Goal: Transaction & Acquisition: Download file/media

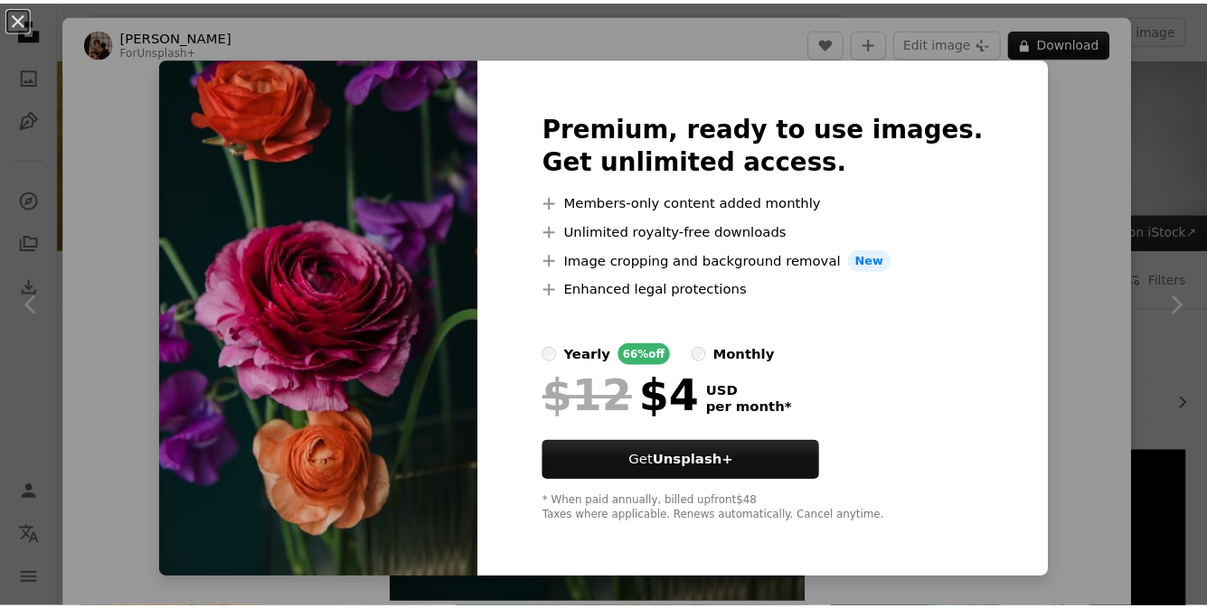
scroll to position [362, 0]
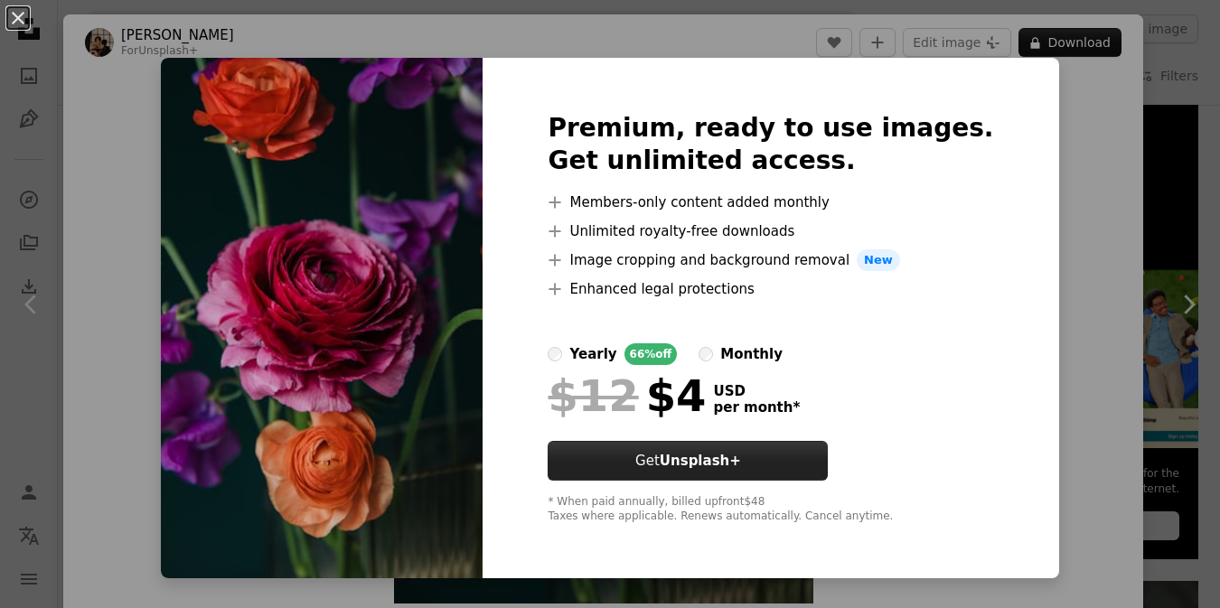
click at [802, 476] on button "Get Unsplash+" at bounding box center [688, 461] width 280 height 40
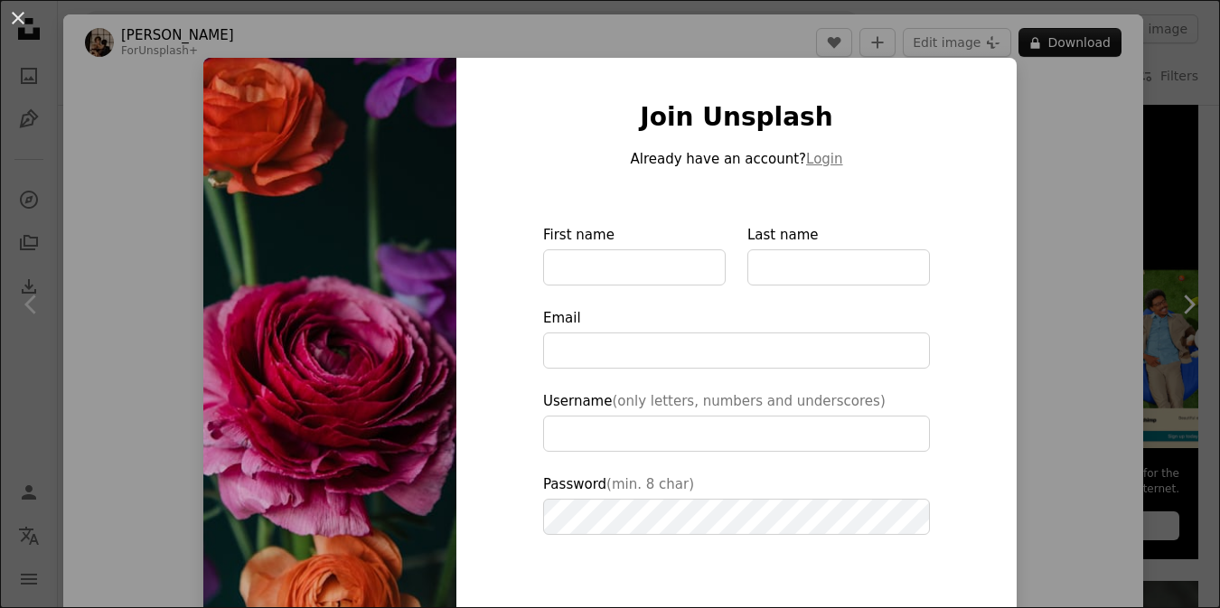
click at [287, 359] on img at bounding box center [329, 409] width 253 height 702
type input "**********"
click at [15, 8] on button "An X shape" at bounding box center [18, 18] width 22 height 22
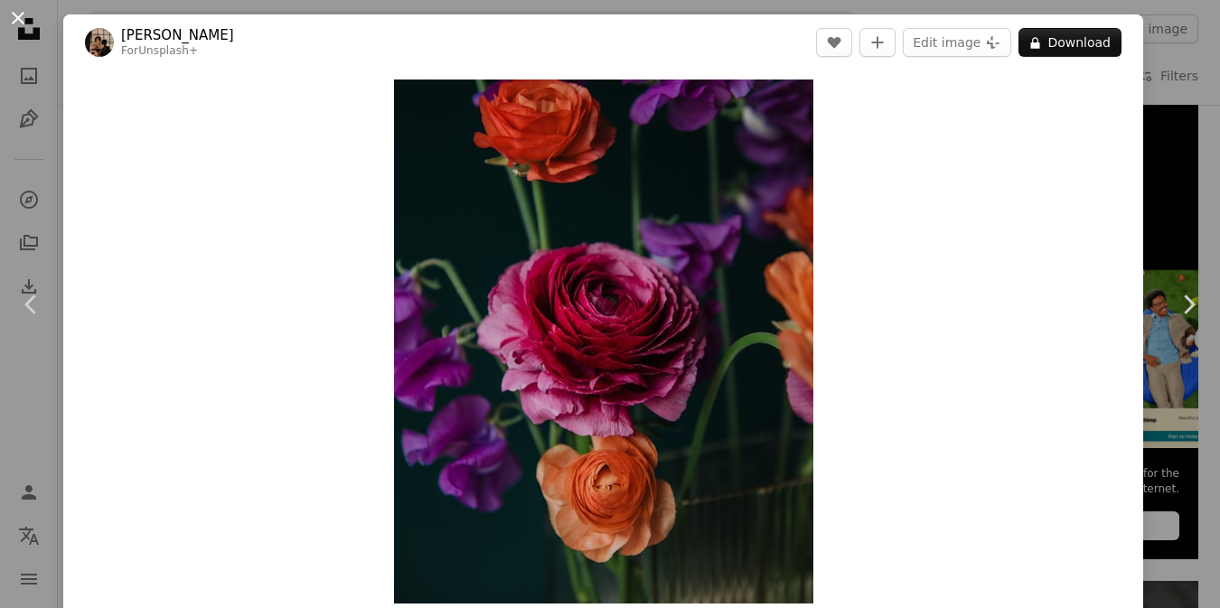
click at [14, 14] on button "An X shape" at bounding box center [18, 18] width 22 height 22
click at [17, 14] on icon "Unsplash logo Unsplash Home" at bounding box center [29, 29] width 36 height 36
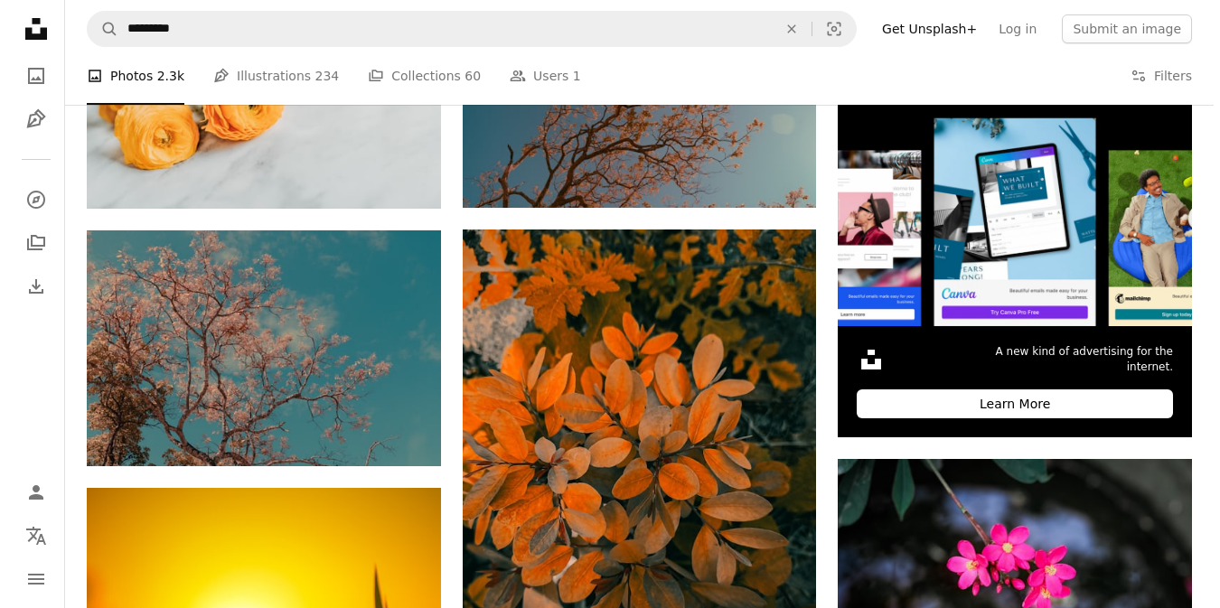
scroll to position [362, 0]
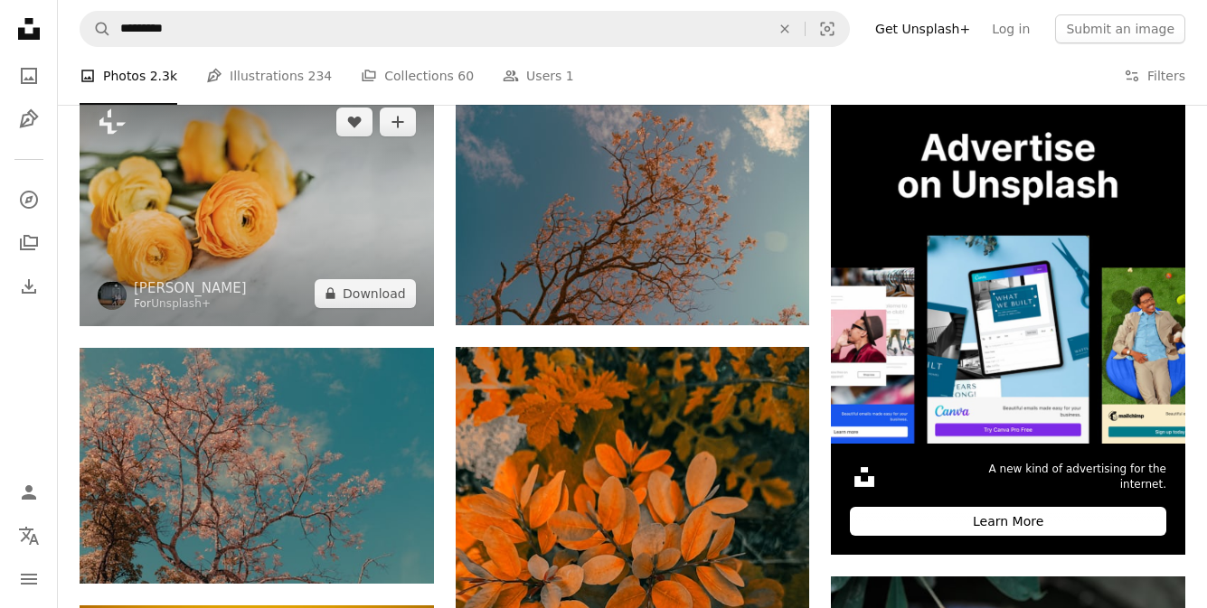
click at [171, 155] on img at bounding box center [257, 207] width 354 height 237
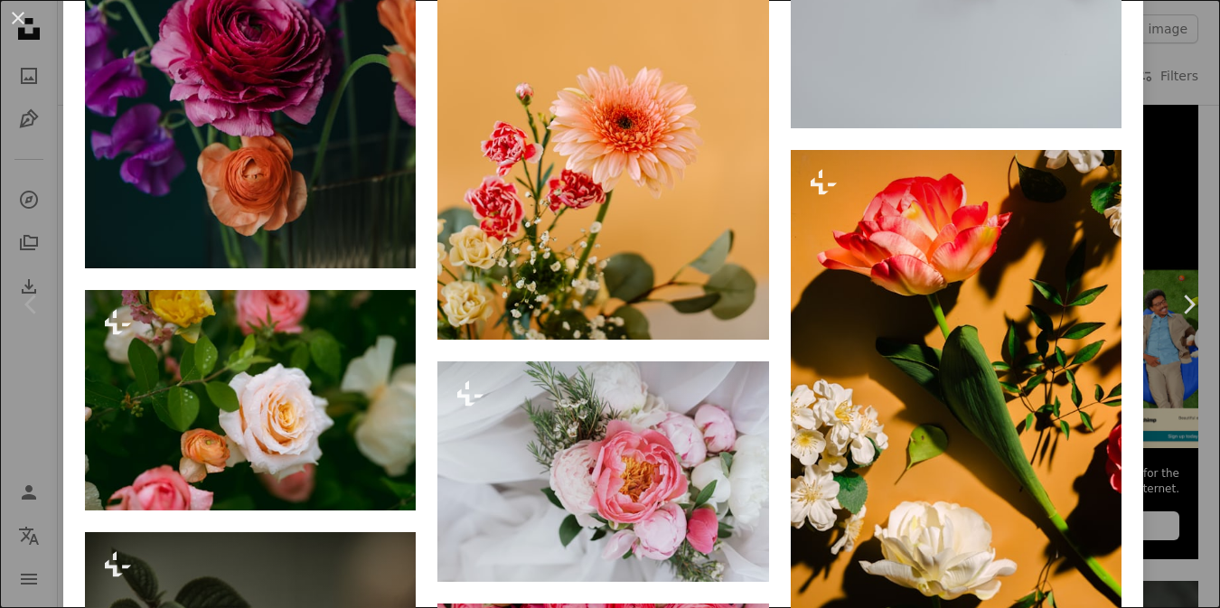
scroll to position [6417, 0]
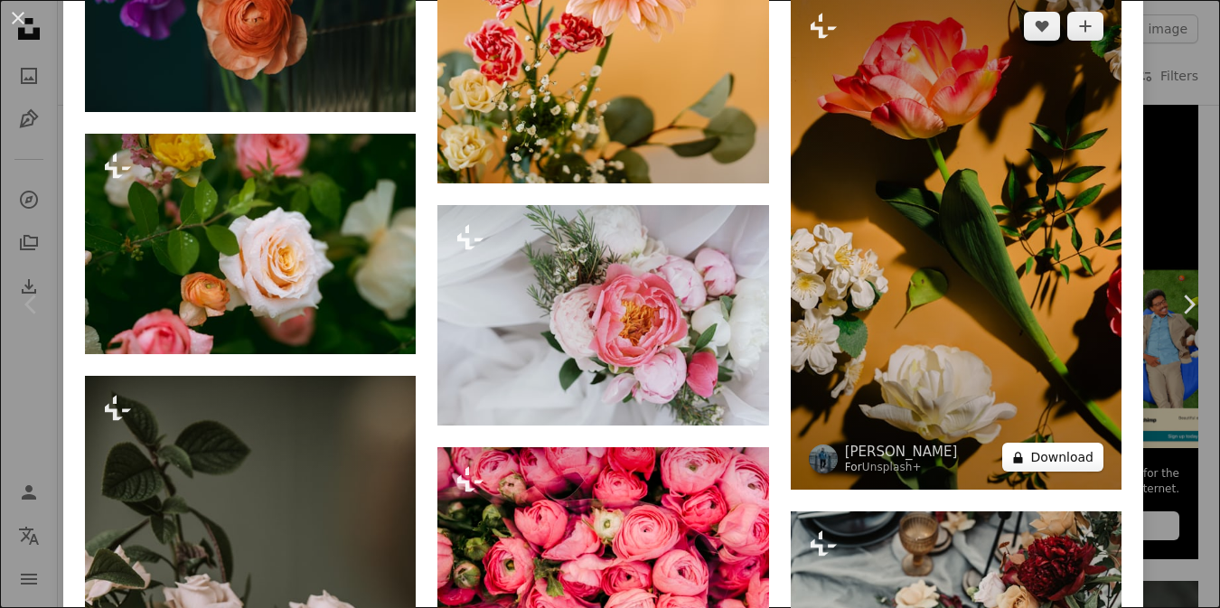
click at [1024, 443] on button "A lock Download" at bounding box center [1052, 457] width 101 height 29
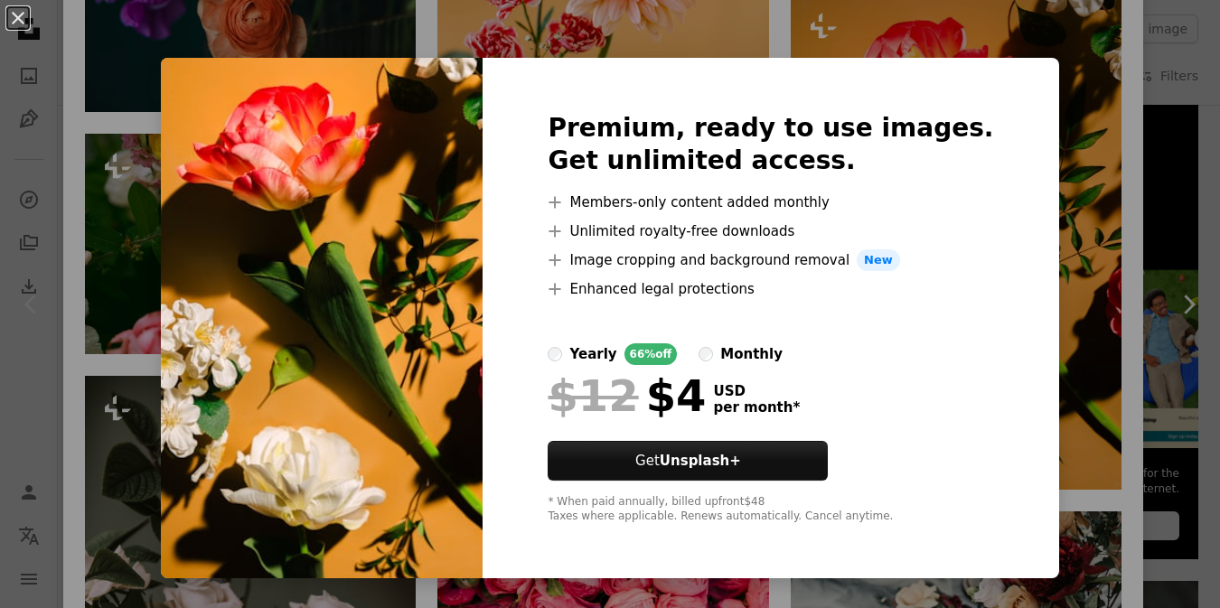
click at [452, 251] on img at bounding box center [322, 318] width 322 height 521
drag, startPoint x: 26, startPoint y: 19, endPoint x: 48, endPoint y: 16, distance: 21.9
click at [27, 18] on button "An X shape" at bounding box center [18, 18] width 22 height 22
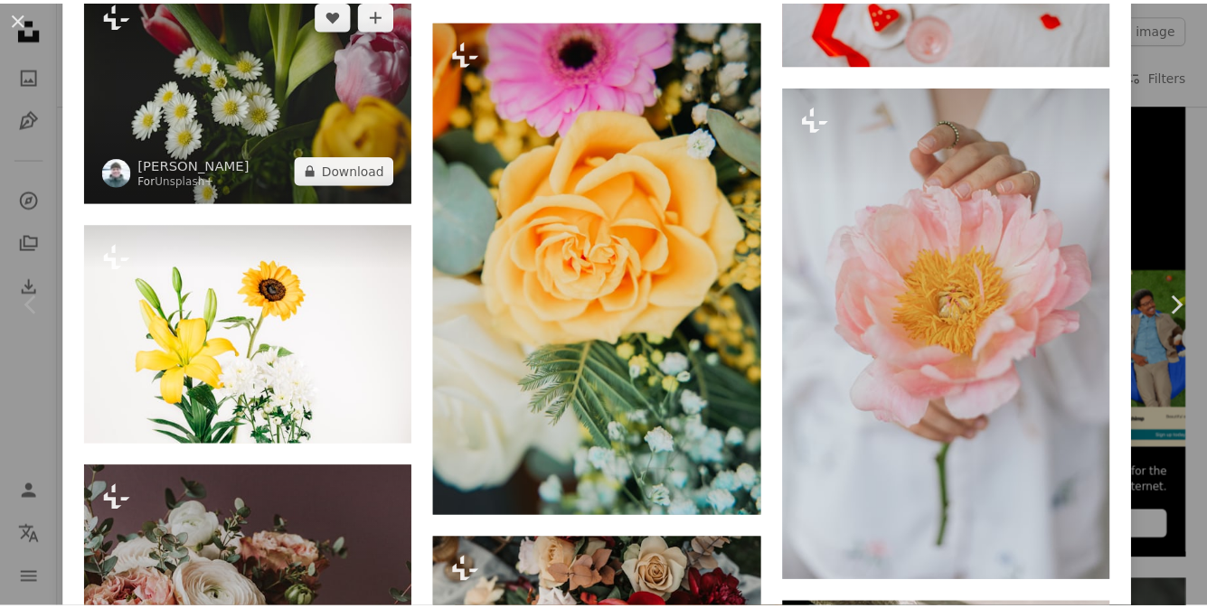
scroll to position [7592, 0]
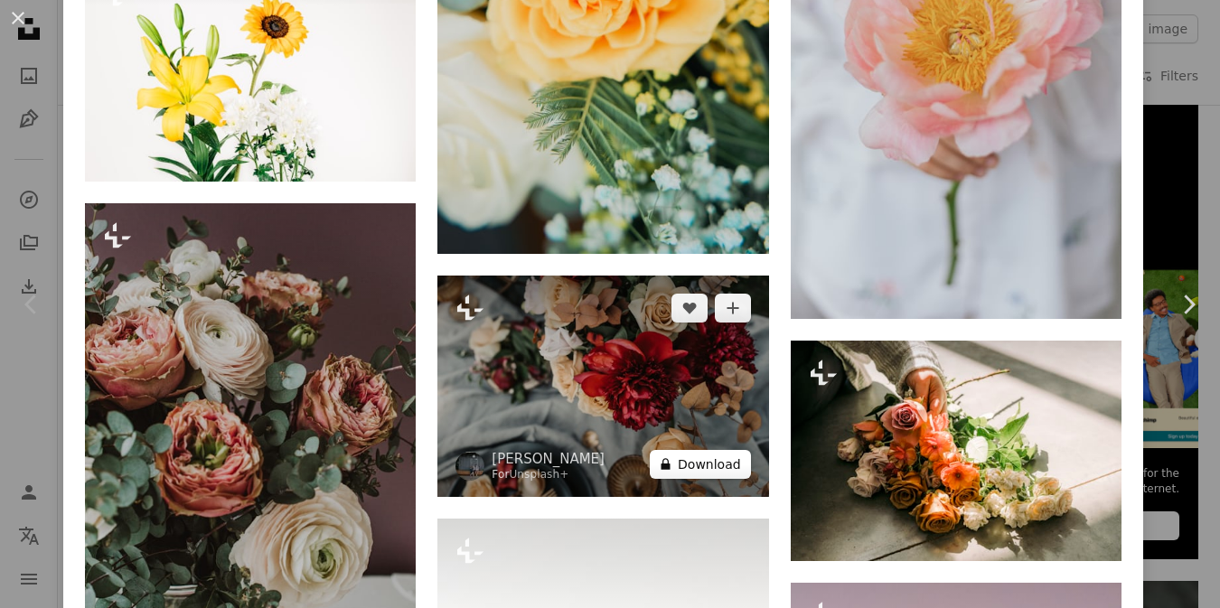
click at [718, 450] on button "A lock Download" at bounding box center [700, 464] width 101 height 29
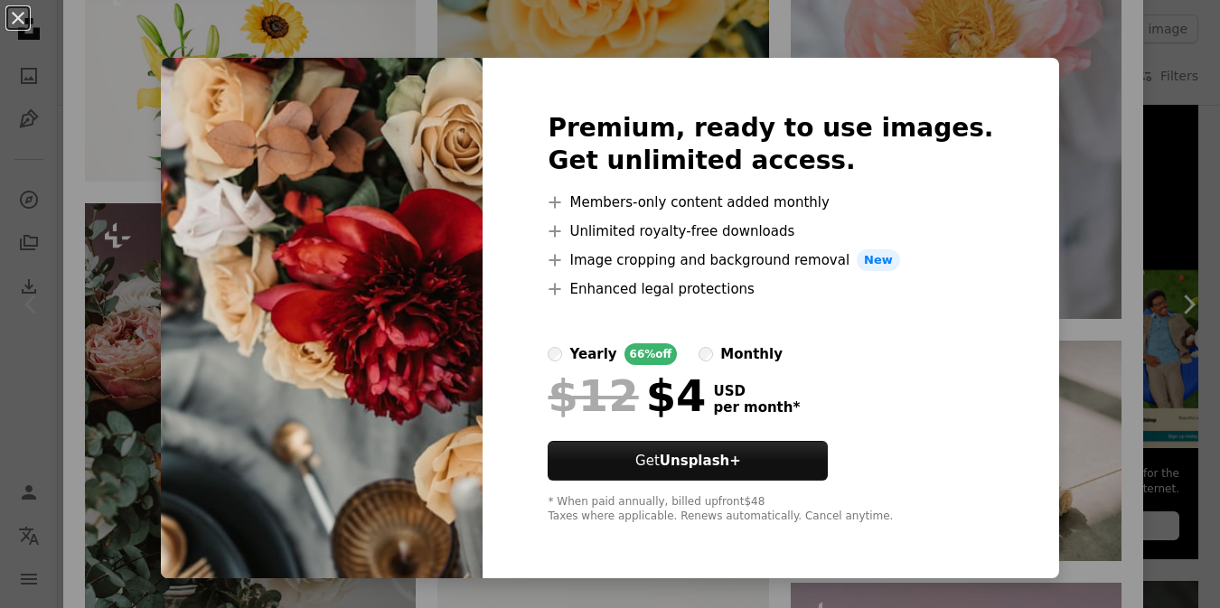
click at [221, 164] on img at bounding box center [322, 318] width 322 height 521
click at [17, 13] on button "An X shape" at bounding box center [18, 18] width 22 height 22
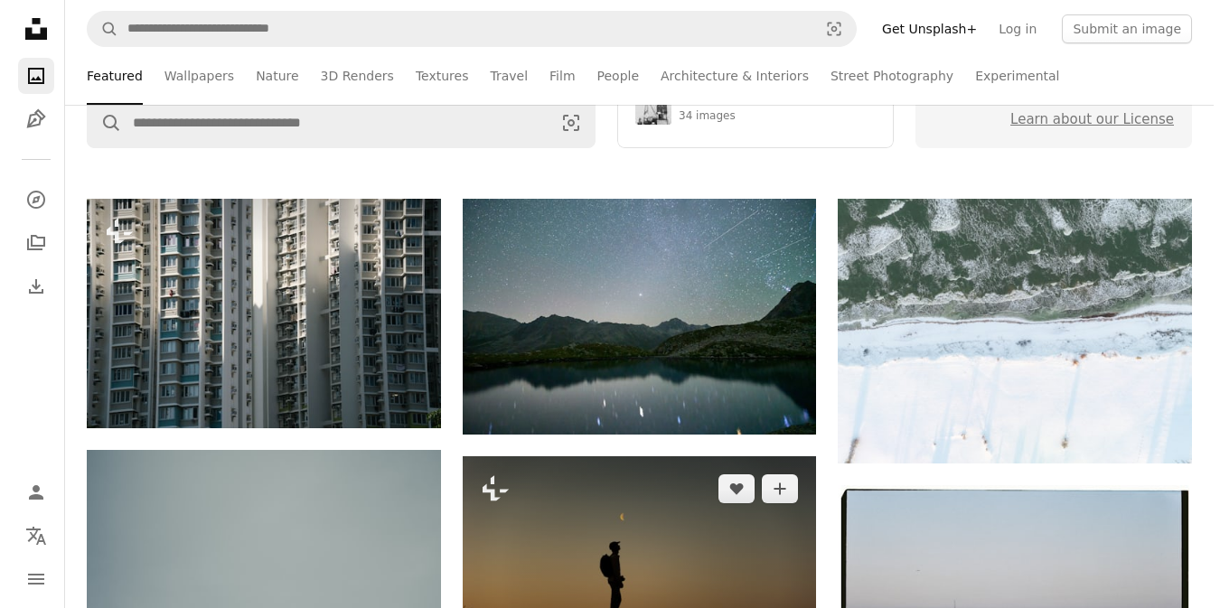
scroll to position [362, 0]
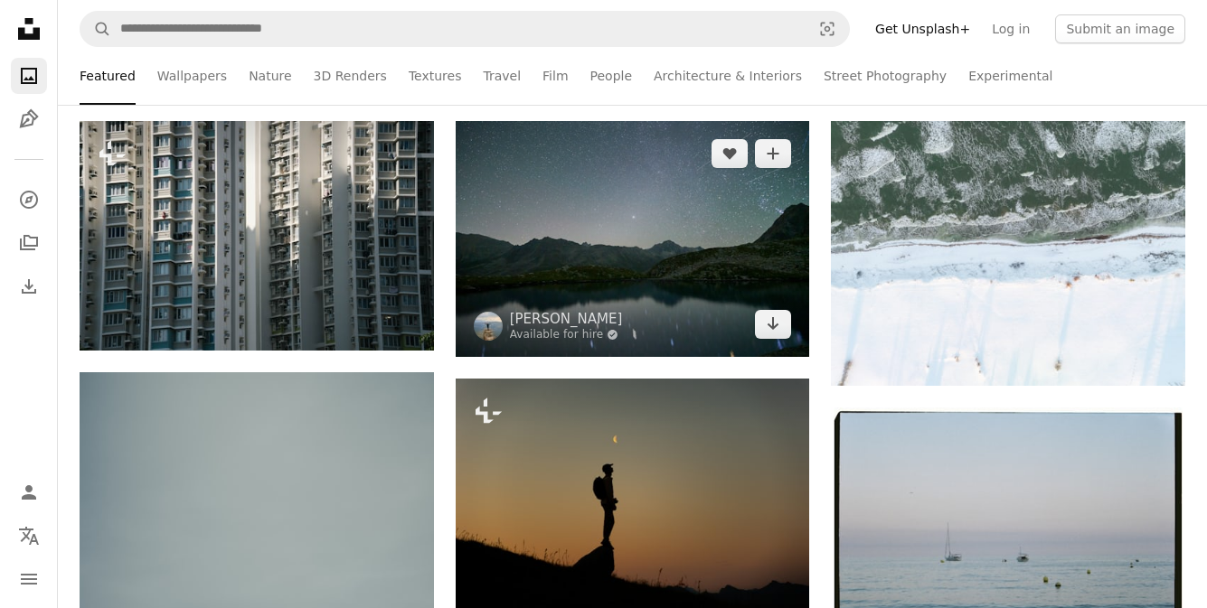
click at [703, 296] on img at bounding box center [633, 239] width 354 height 236
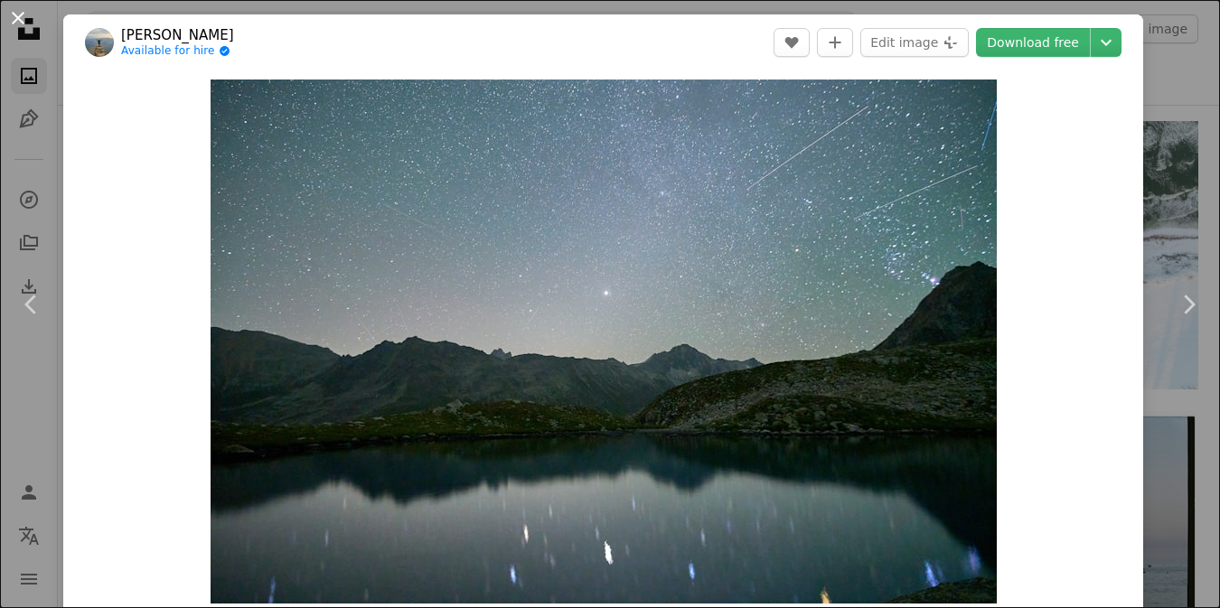
click at [17, 17] on button "An X shape" at bounding box center [18, 18] width 22 height 22
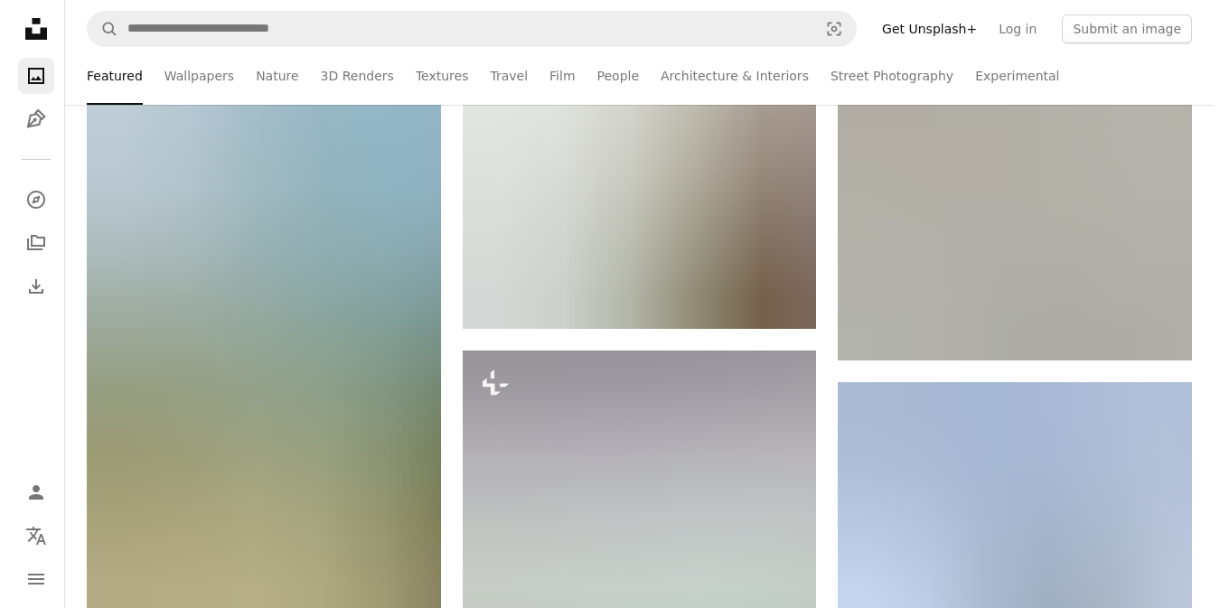
scroll to position [1446, 0]
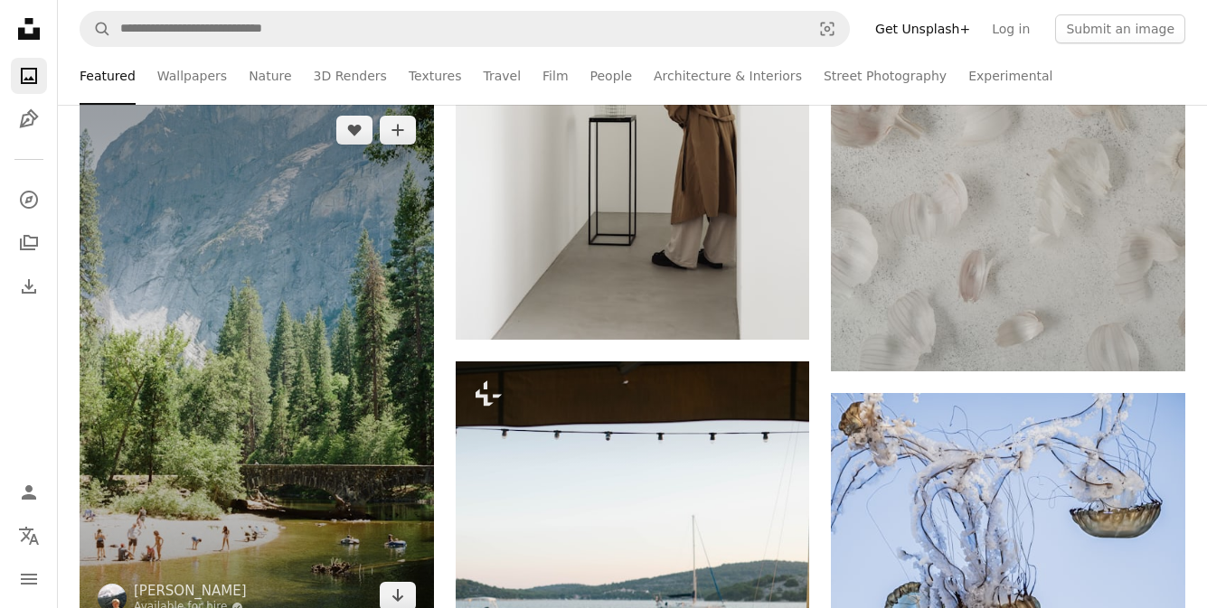
click at [230, 316] on img at bounding box center [257, 363] width 354 height 531
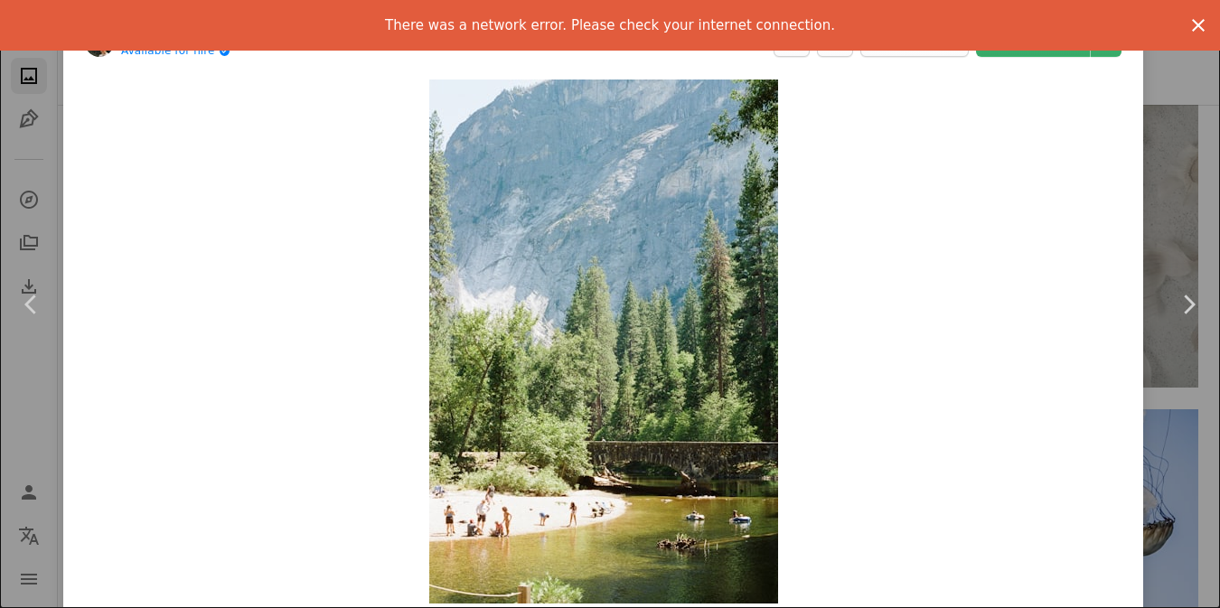
click at [1188, 29] on icon "An X shape" at bounding box center [1199, 25] width 22 height 22
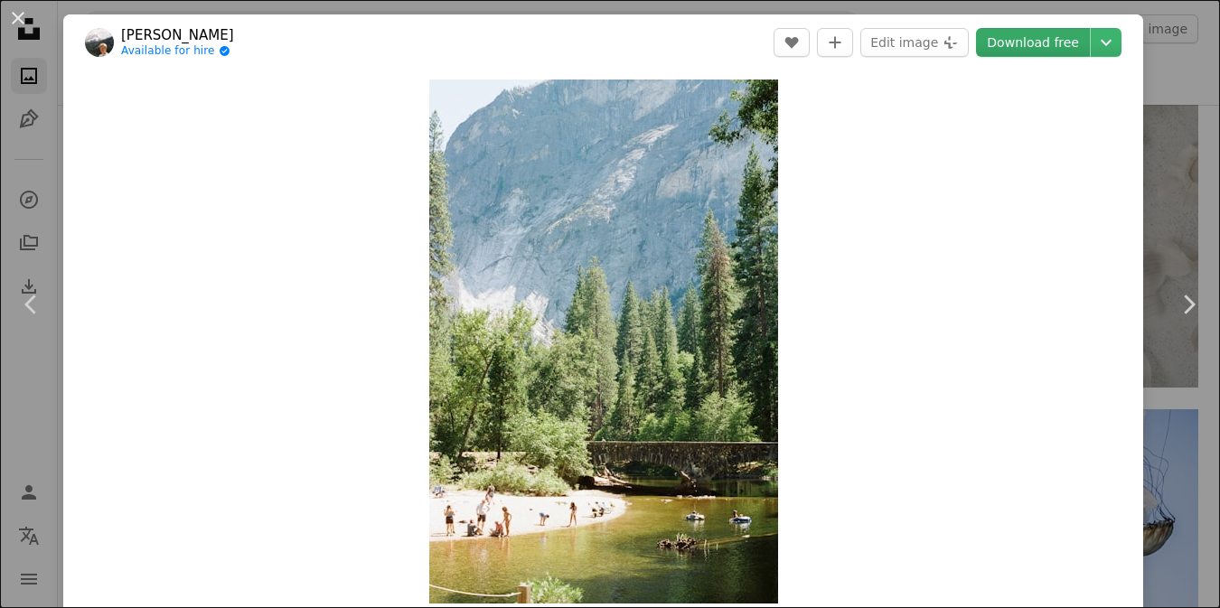
click at [1039, 36] on link "Download free" at bounding box center [1033, 42] width 114 height 29
click at [1007, 43] on link "Download free" at bounding box center [1033, 42] width 114 height 29
